Goal: Check status: Check status

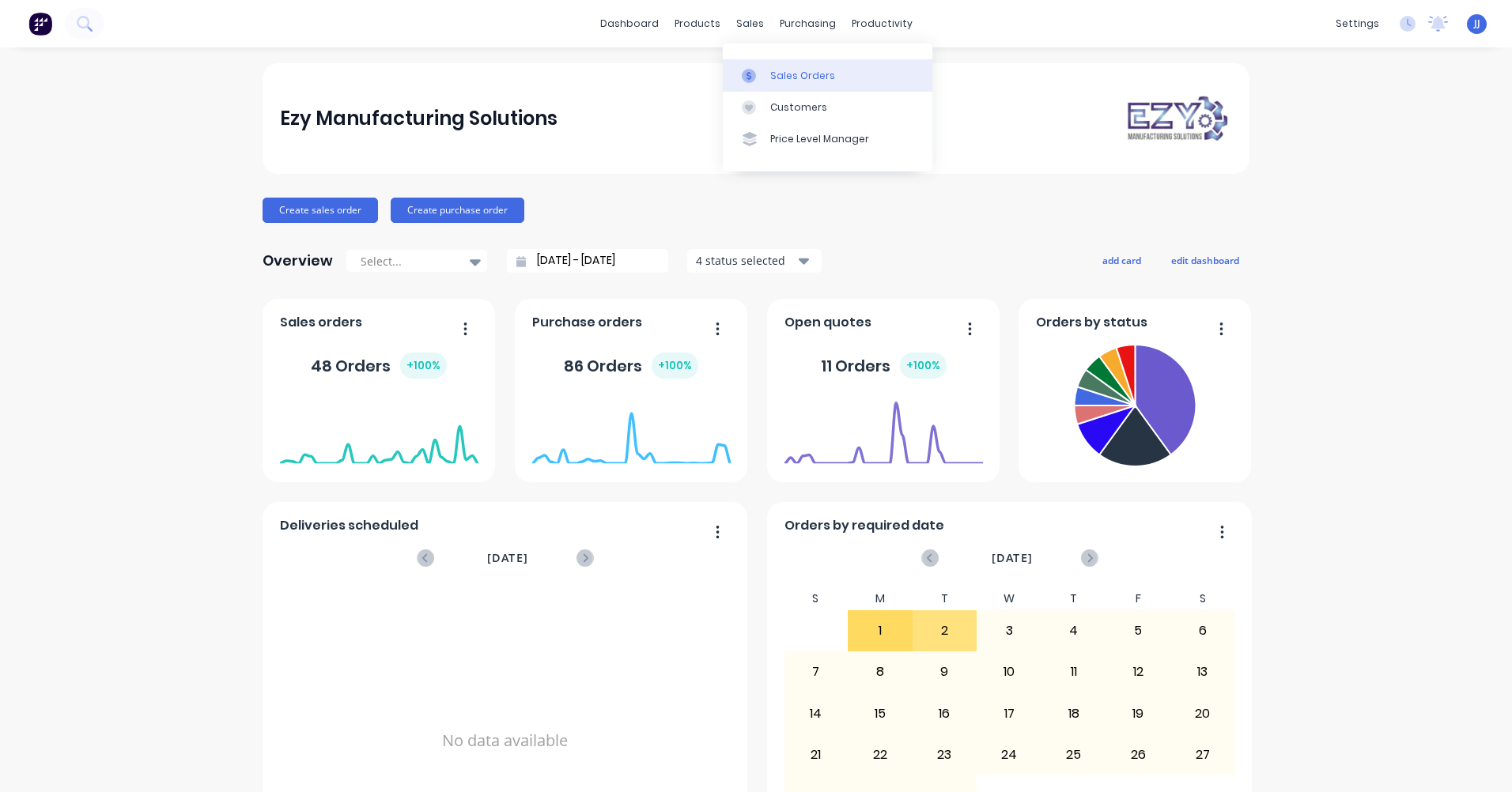
click at [769, 84] on link "Sales Orders" at bounding box center [827, 75] width 209 height 31
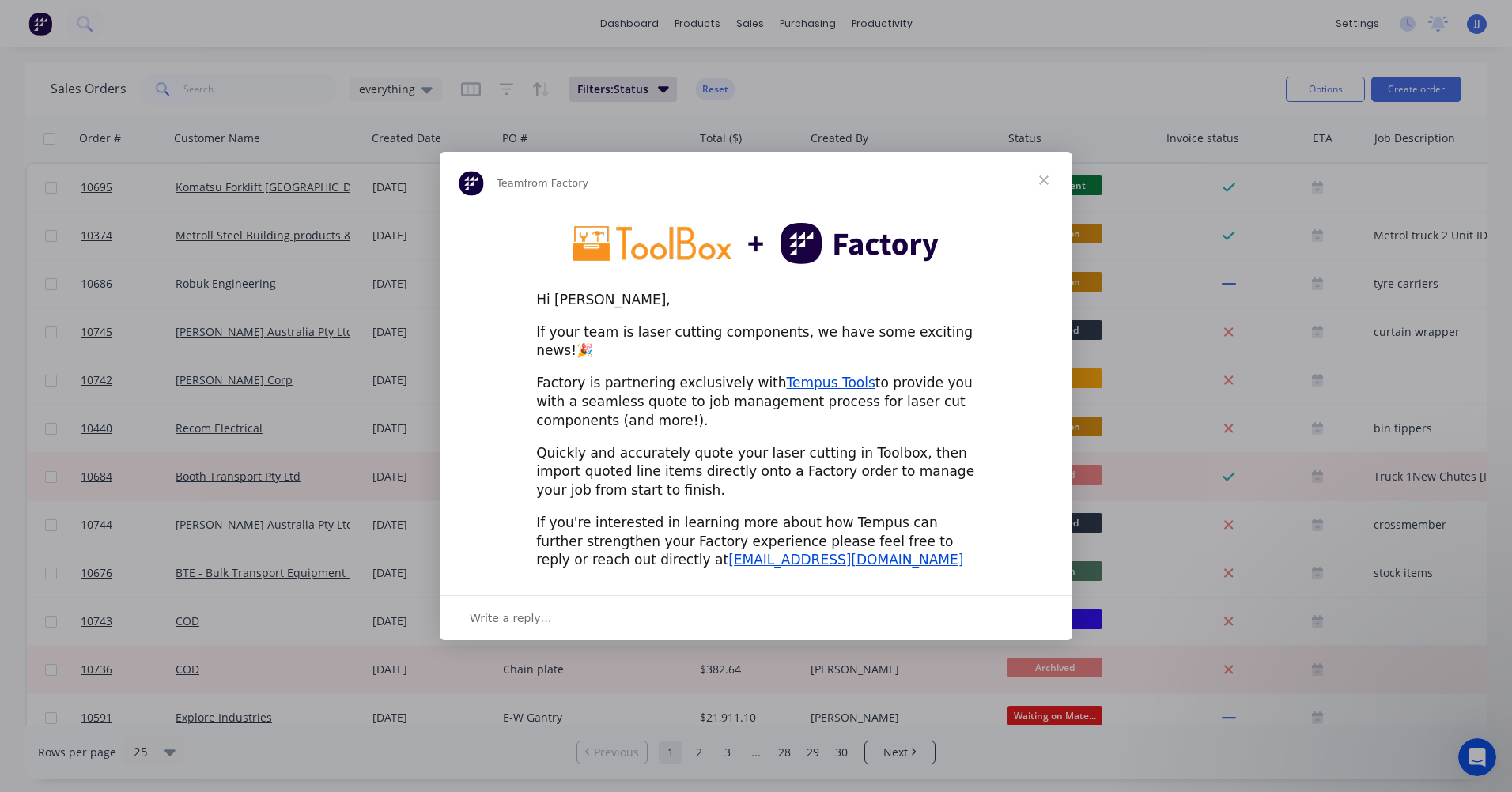
click at [1045, 192] on span "Close" at bounding box center [1044, 180] width 57 height 57
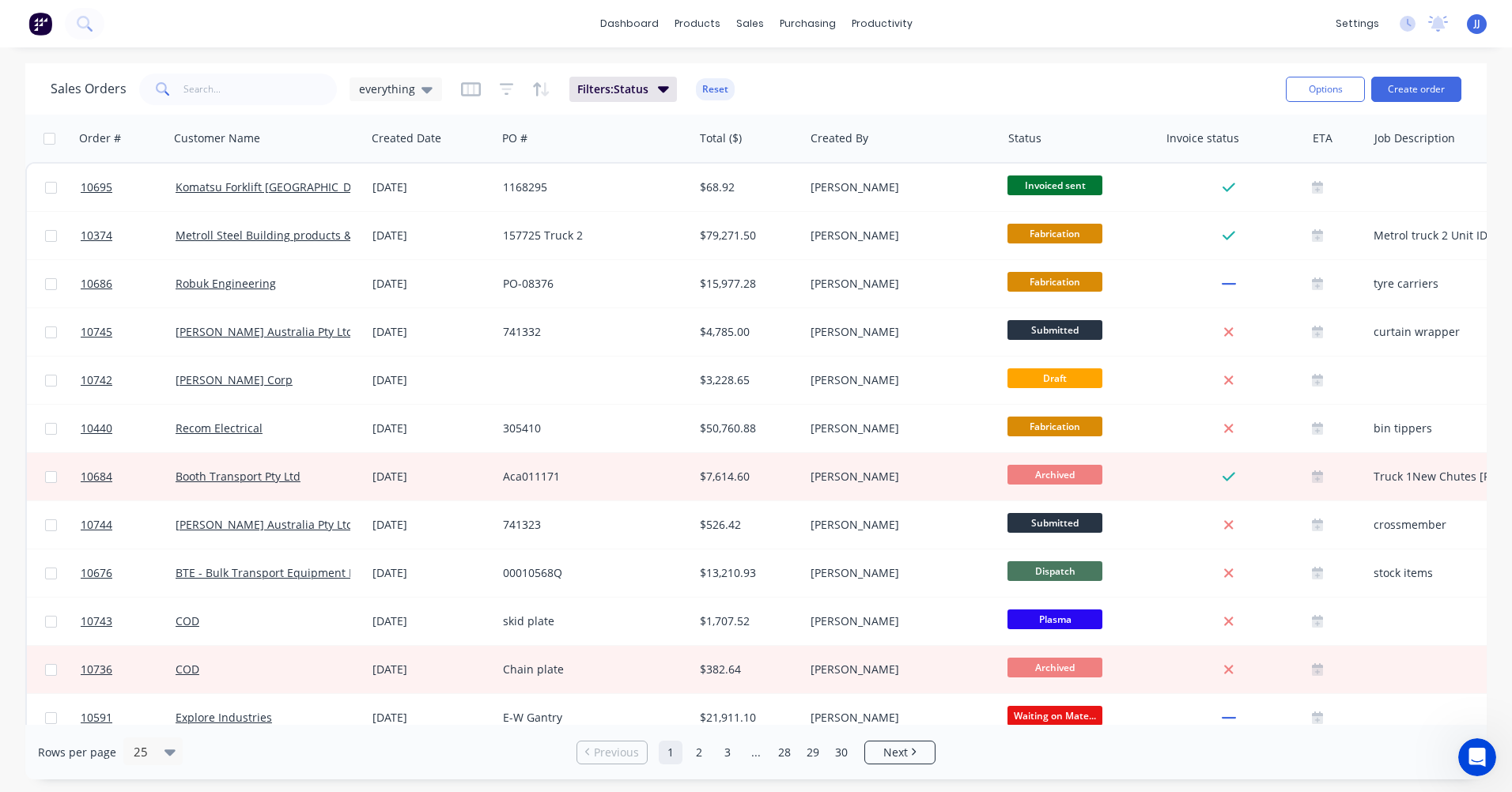
click at [122, 22] on div "dashboard products sales purchasing productivity dashboard products Product Cat…" at bounding box center [756, 23] width 1512 height 47
click at [75, 22] on button at bounding box center [84, 23] width 39 height 31
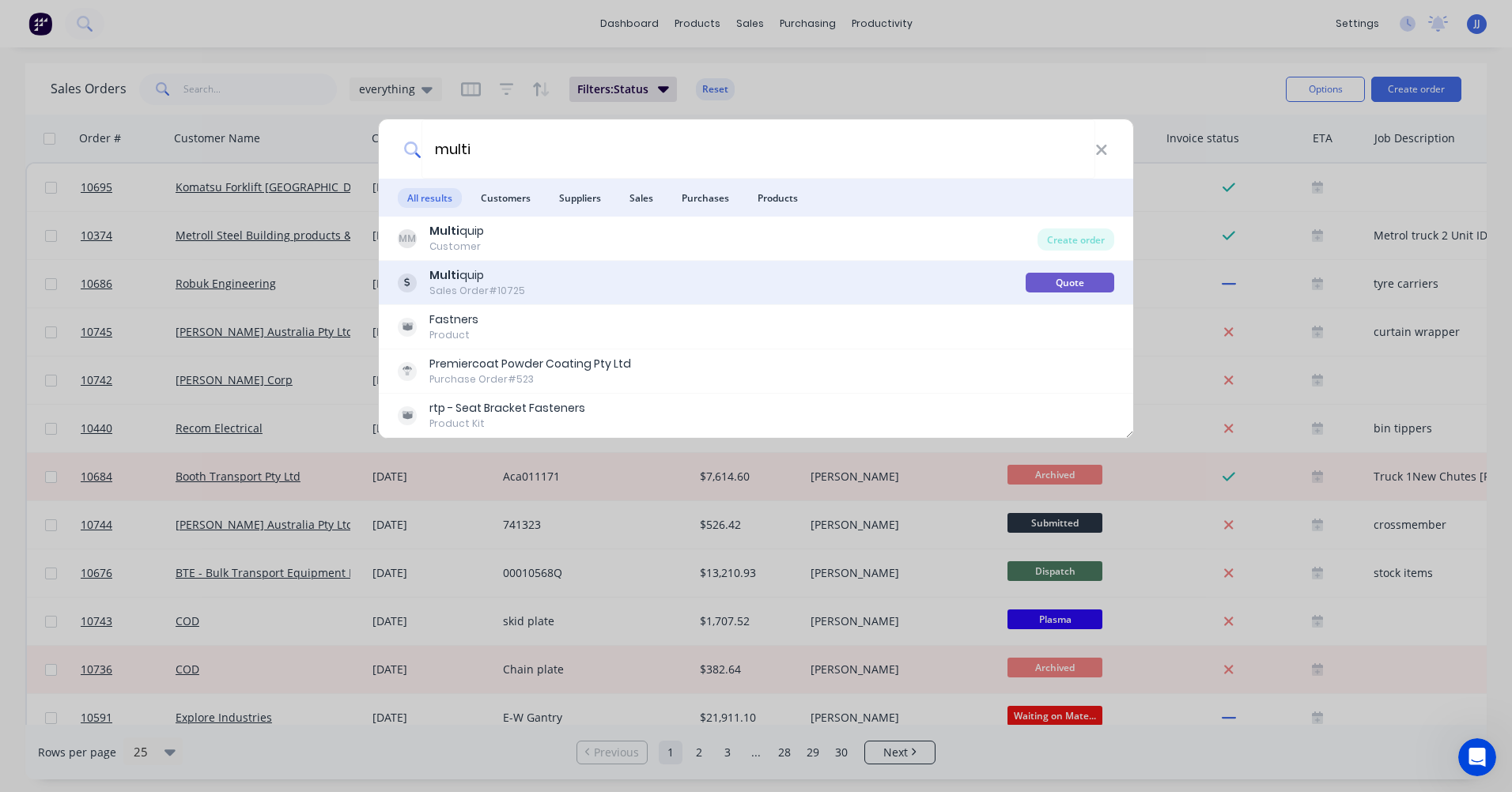
type input "multi"
click at [473, 284] on div "Sales Order #10725" at bounding box center [476, 291] width 95 height 14
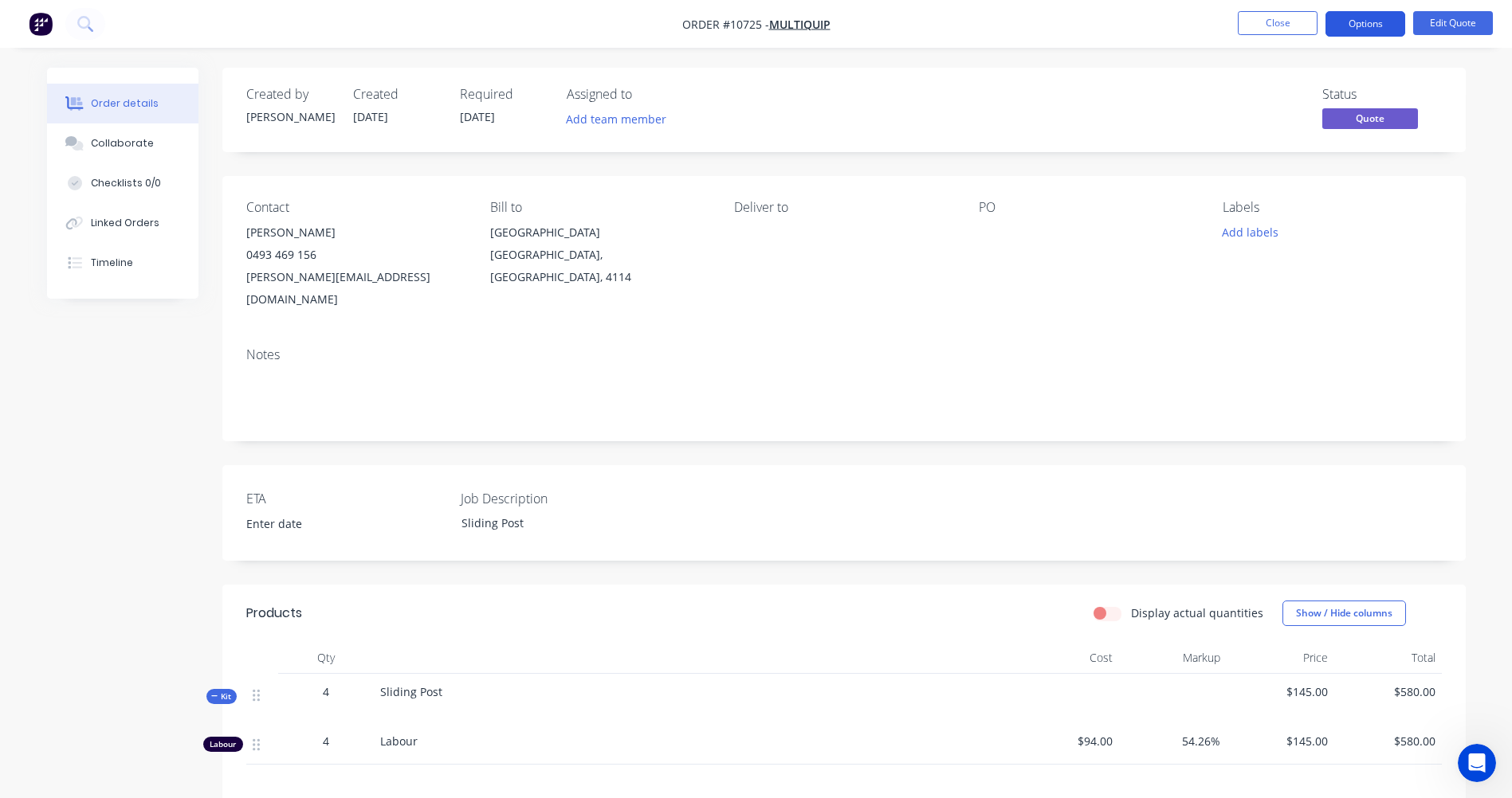
click at [1362, 28] on button "Options" at bounding box center [1365, 24] width 80 height 26
click at [1472, 401] on div "Order details Collaborate Checklists 0/0 Linked Orders Timeline Order details C…" at bounding box center [756, 558] width 1451 height 981
